Goal: Find contact information: Find contact information

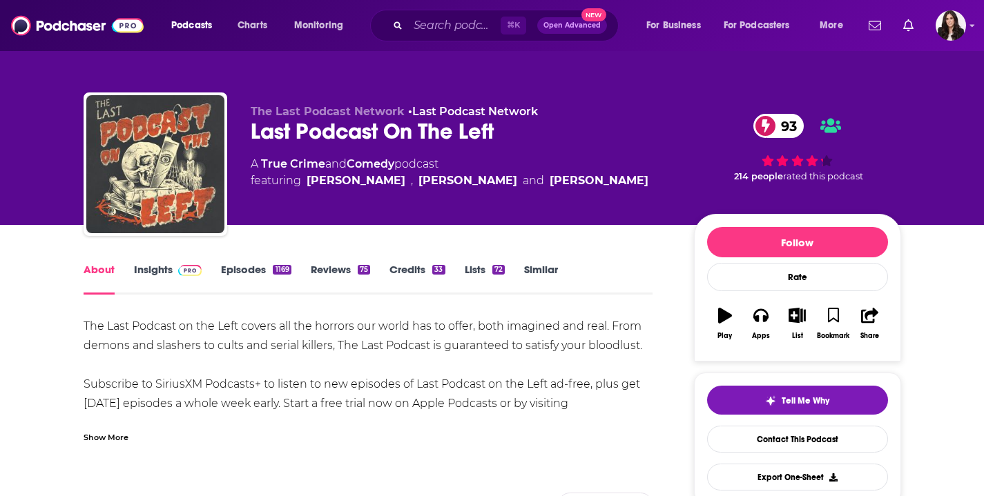
click at [168, 272] on link "Insights" at bounding box center [168, 279] width 68 height 32
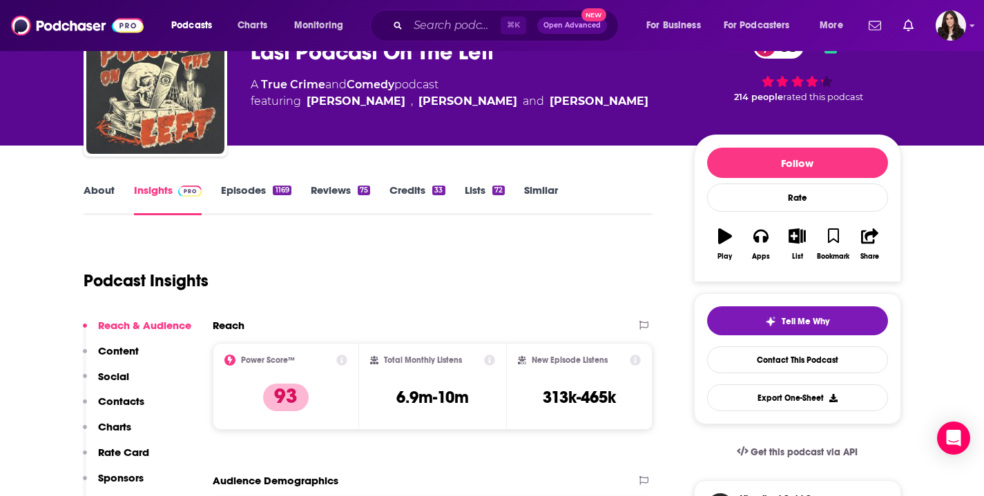
scroll to position [159, 0]
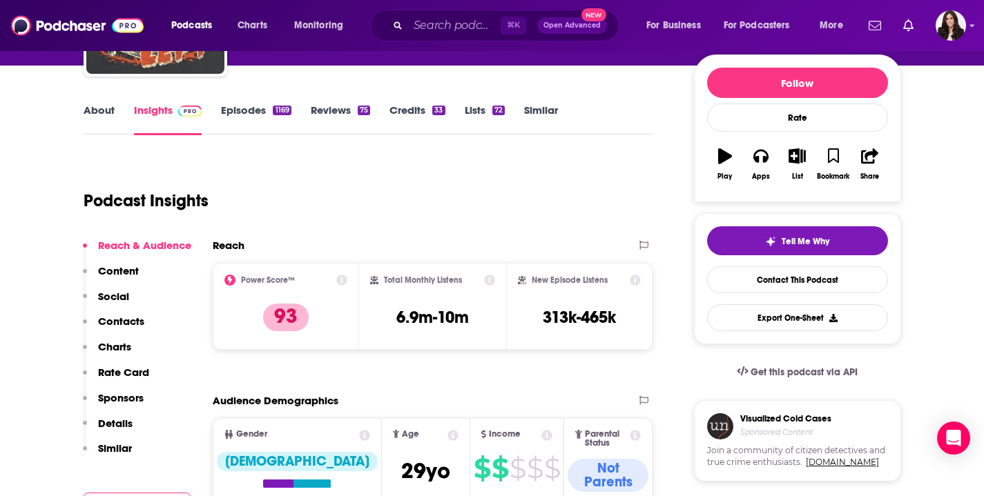
click at [127, 318] on p "Contacts" at bounding box center [121, 321] width 46 height 13
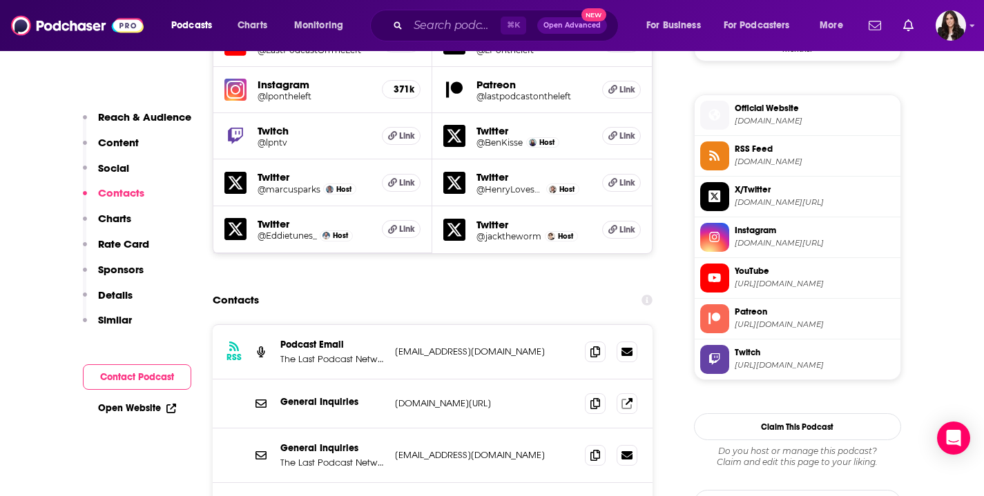
scroll to position [1330, 0]
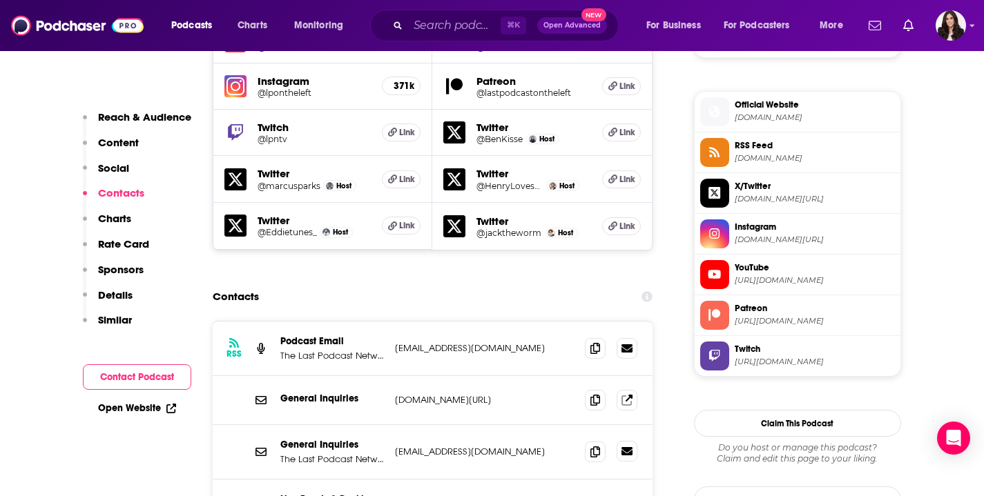
click at [629, 447] on icon at bounding box center [626, 451] width 11 height 8
click at [594, 342] on icon at bounding box center [595, 347] width 10 height 11
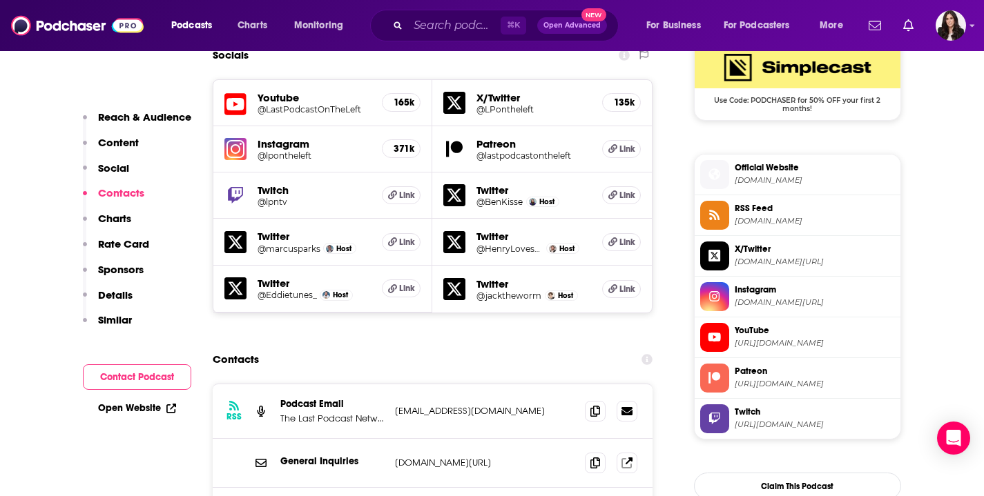
scroll to position [1334, 0]
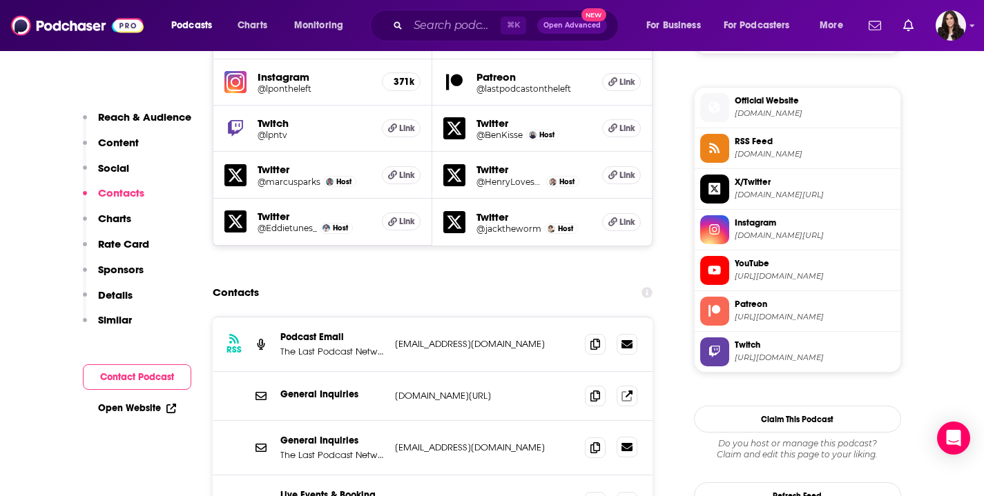
click at [628, 442] on icon at bounding box center [626, 447] width 11 height 11
